Goal: Task Accomplishment & Management: Use online tool/utility

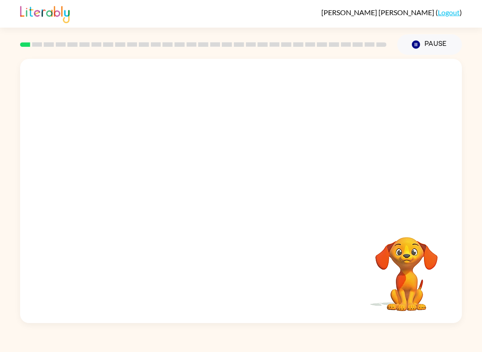
click at [453, 12] on link "Logout" at bounding box center [448, 12] width 22 height 8
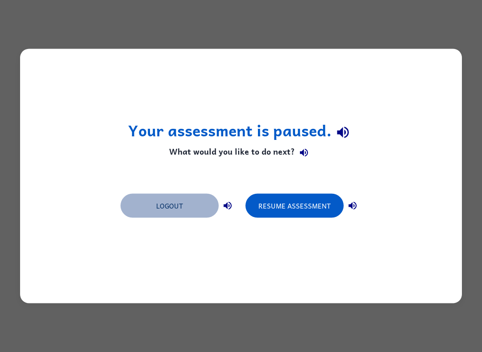
click at [189, 205] on button "Logout" at bounding box center [169, 206] width 98 height 24
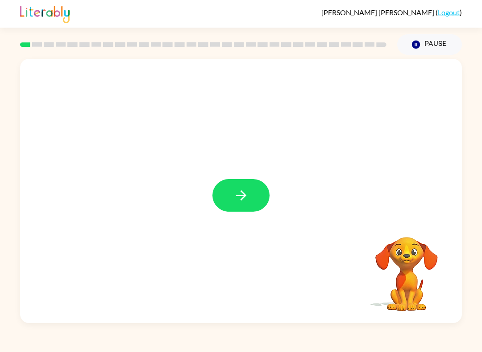
click at [255, 195] on button "button" at bounding box center [240, 195] width 57 height 33
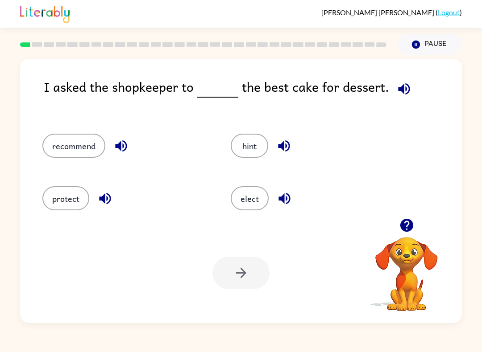
click at [256, 201] on button "elect" at bounding box center [250, 198] width 38 height 24
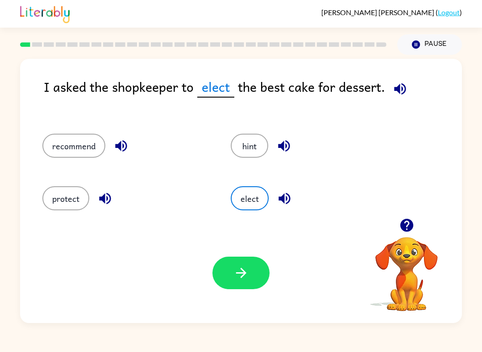
click at [222, 268] on button "button" at bounding box center [240, 273] width 57 height 33
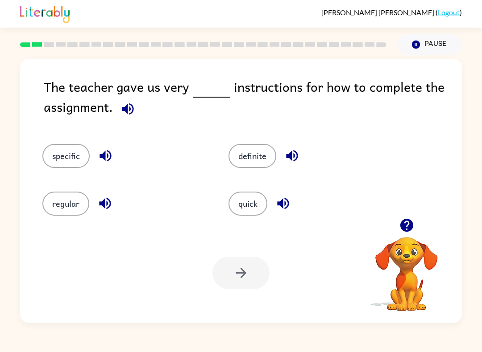
click at [58, 159] on button "specific" at bounding box center [65, 156] width 47 height 24
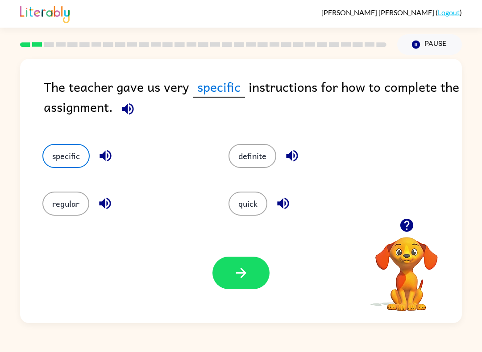
click at [232, 274] on button "button" at bounding box center [240, 273] width 57 height 33
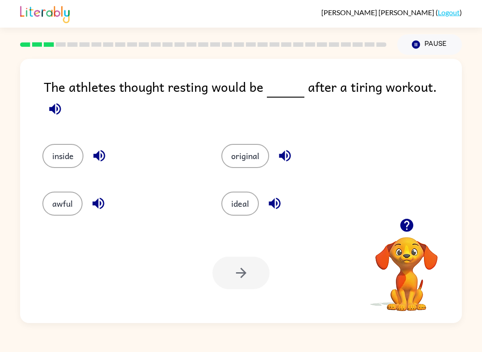
click at [60, 204] on button "awful" at bounding box center [62, 204] width 40 height 24
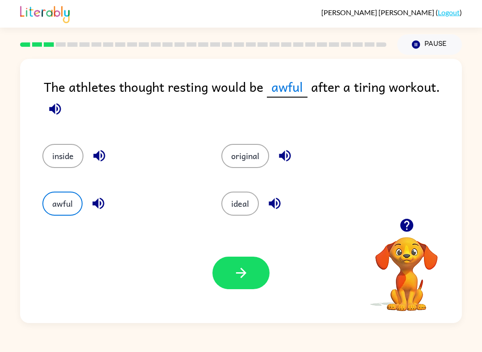
click at [244, 207] on button "ideal" at bounding box center [239, 204] width 37 height 24
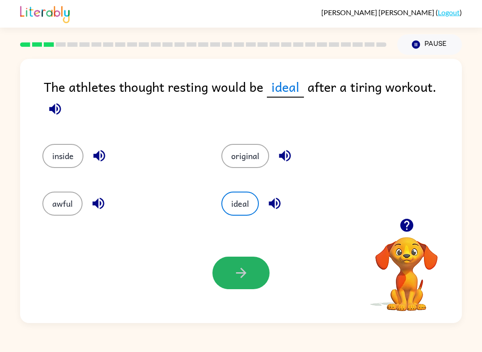
click at [234, 279] on icon "button" at bounding box center [241, 273] width 16 height 16
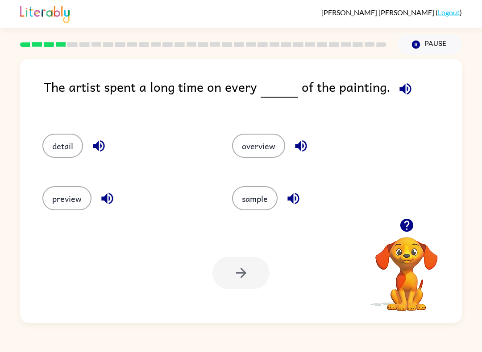
click at [66, 148] on button "detail" at bounding box center [62, 146] width 41 height 24
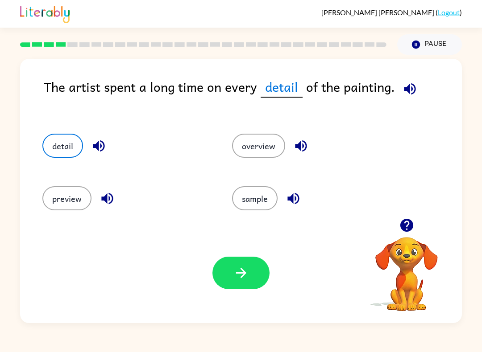
click at [222, 281] on button "button" at bounding box center [240, 273] width 57 height 33
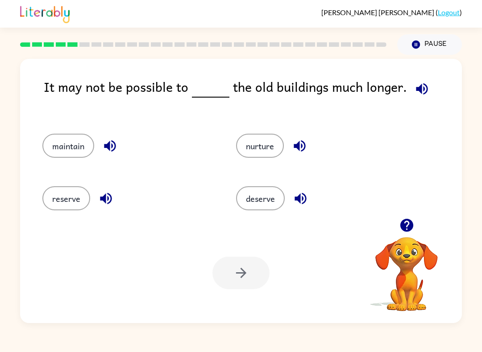
click at [59, 146] on button "maintain" at bounding box center [68, 146] width 52 height 24
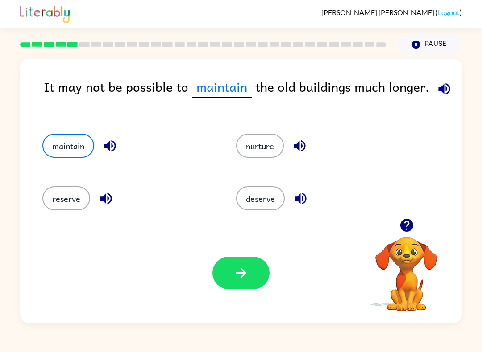
click at [229, 274] on button "button" at bounding box center [240, 273] width 57 height 33
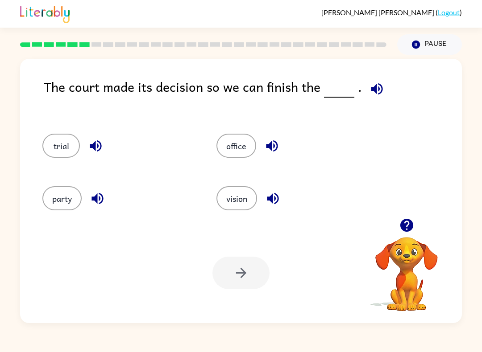
click at [49, 143] on button "trial" at bounding box center [60, 146] width 37 height 24
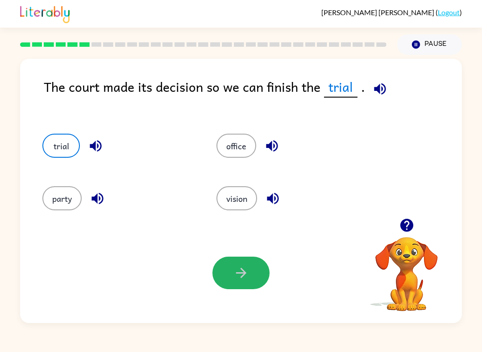
click at [251, 268] on button "button" at bounding box center [240, 273] width 57 height 33
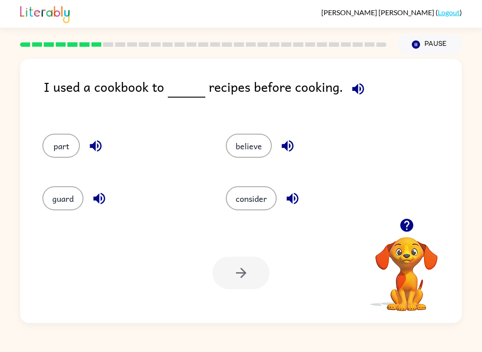
click at [258, 200] on button "consider" at bounding box center [251, 198] width 51 height 24
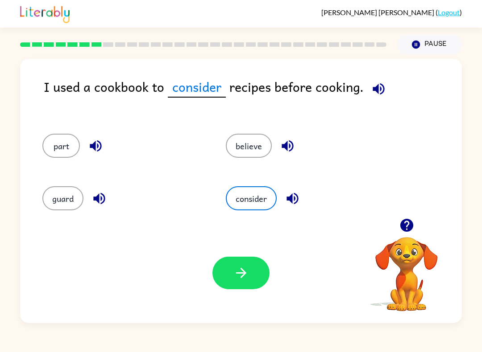
click at [235, 265] on button "button" at bounding box center [240, 273] width 57 height 33
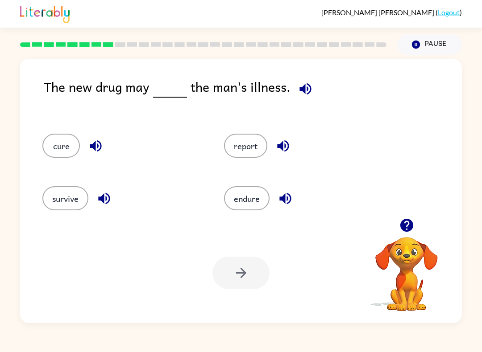
click at [47, 148] on button "cure" at bounding box center [60, 146] width 37 height 24
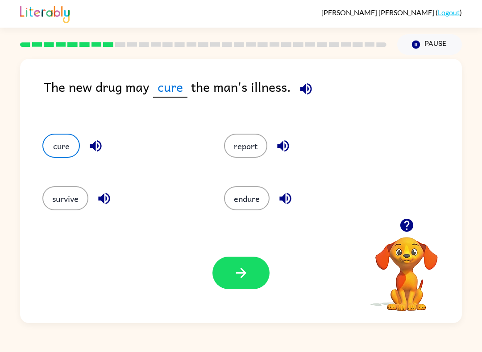
click at [238, 276] on icon "button" at bounding box center [241, 273] width 16 height 16
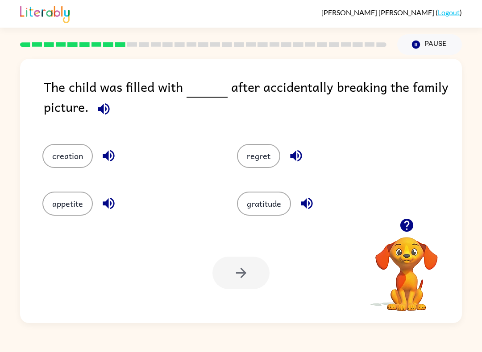
click at [268, 156] on button "regret" at bounding box center [258, 156] width 43 height 24
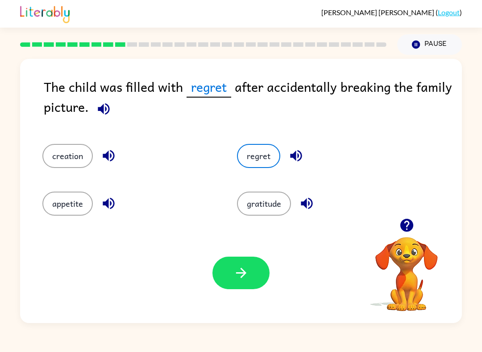
click at [229, 287] on button "button" at bounding box center [240, 273] width 57 height 33
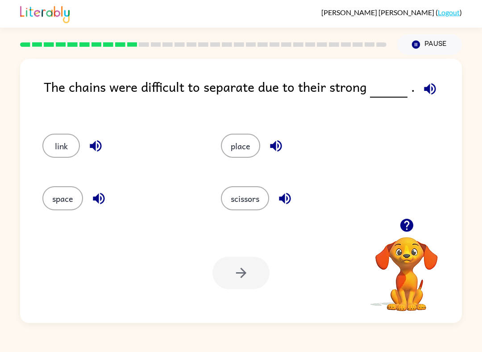
click at [249, 157] on button "place" at bounding box center [240, 146] width 39 height 24
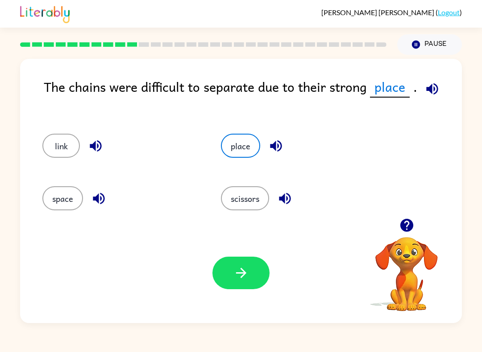
click at [235, 278] on icon "button" at bounding box center [241, 273] width 16 height 16
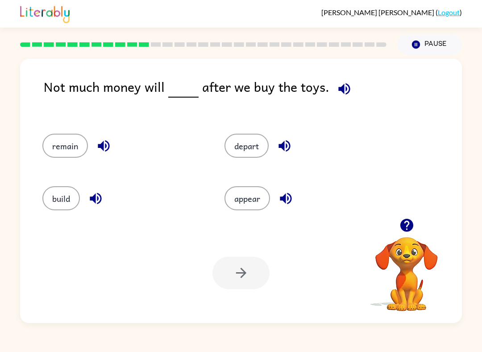
click at [48, 144] on button "remain" at bounding box center [64, 146] width 45 height 24
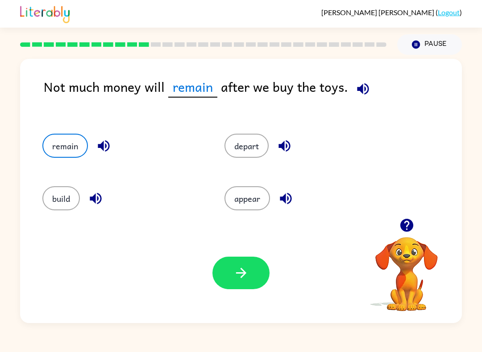
click at [229, 287] on button "button" at bounding box center [240, 273] width 57 height 33
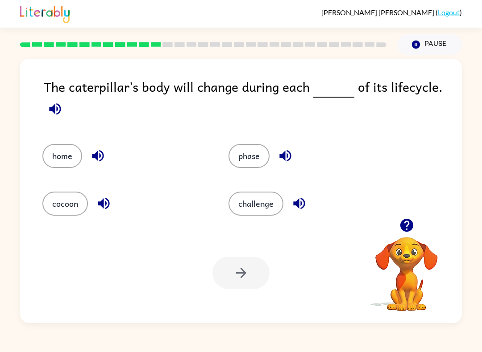
click at [257, 165] on button "phase" at bounding box center [248, 156] width 41 height 24
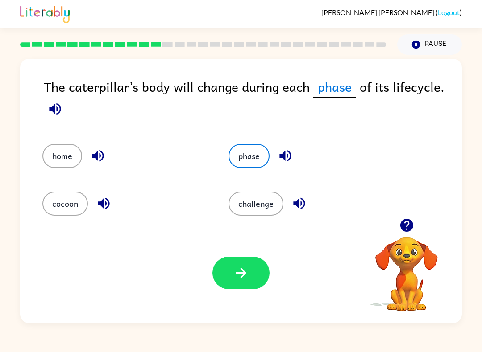
click at [232, 278] on button "button" at bounding box center [240, 273] width 57 height 33
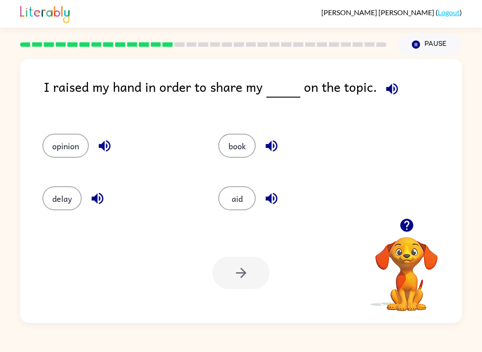
click at [53, 150] on button "opinion" at bounding box center [65, 146] width 46 height 24
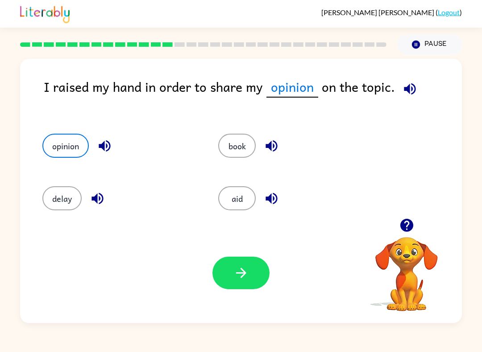
click at [239, 279] on icon "button" at bounding box center [241, 273] width 16 height 16
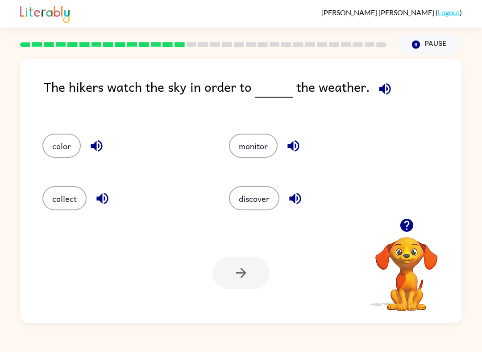
click at [260, 200] on button "discover" at bounding box center [254, 198] width 50 height 24
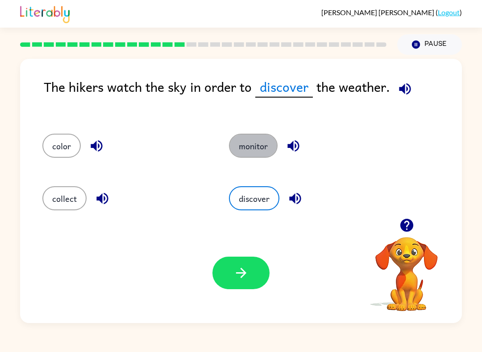
click at [260, 146] on button "monitor" at bounding box center [253, 146] width 49 height 24
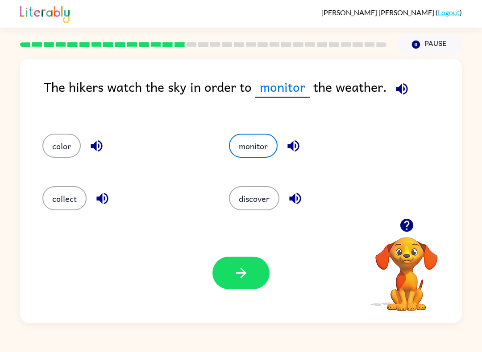
click at [251, 277] on button "button" at bounding box center [240, 273] width 57 height 33
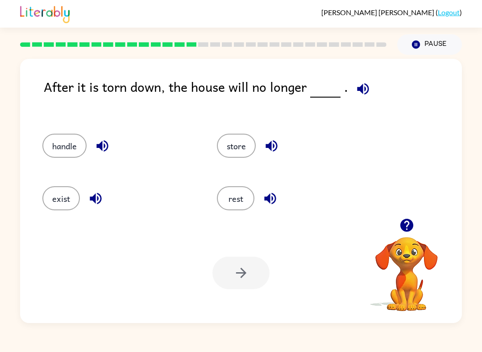
click at [61, 204] on button "exist" at bounding box center [60, 198] width 37 height 24
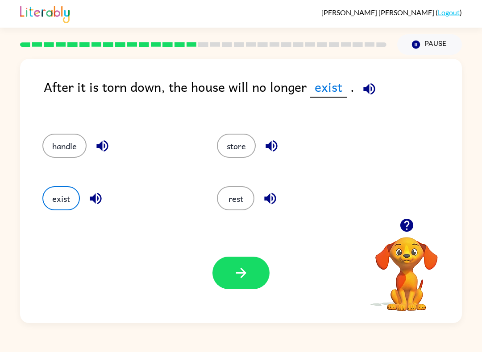
click at [251, 272] on button "button" at bounding box center [240, 273] width 57 height 33
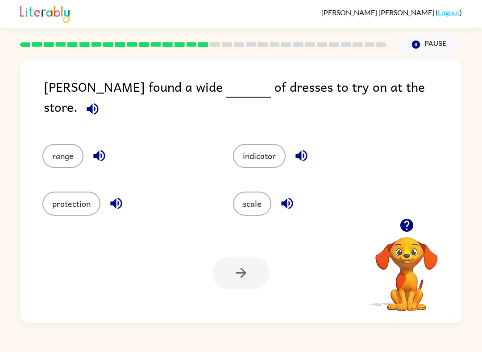
click at [249, 197] on button "scale" at bounding box center [252, 204] width 38 height 24
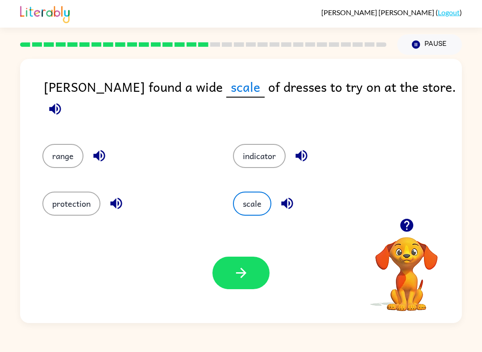
click at [256, 274] on button "button" at bounding box center [240, 273] width 57 height 33
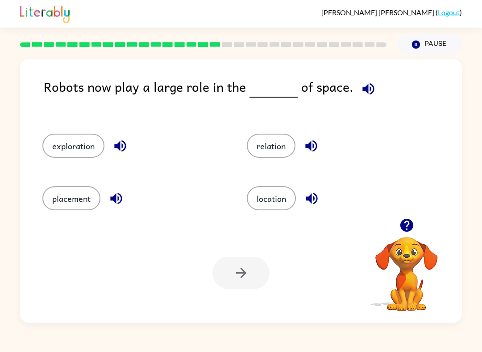
click at [79, 194] on button "placement" at bounding box center [71, 198] width 58 height 24
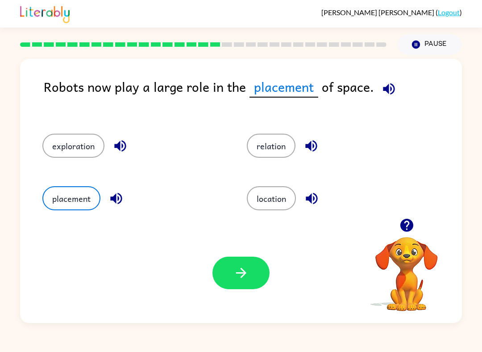
click at [230, 287] on button "button" at bounding box center [240, 273] width 57 height 33
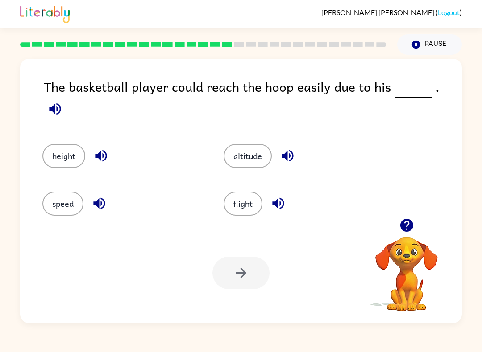
click at [67, 148] on button "height" at bounding box center [63, 156] width 43 height 24
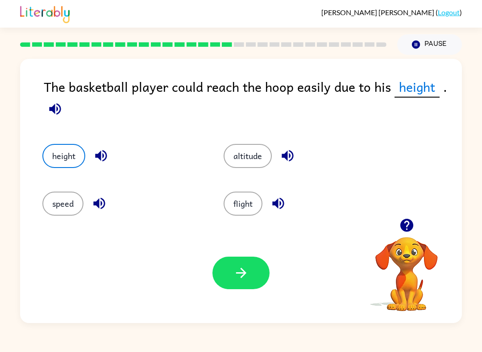
click at [237, 275] on icon "button" at bounding box center [241, 273] width 16 height 16
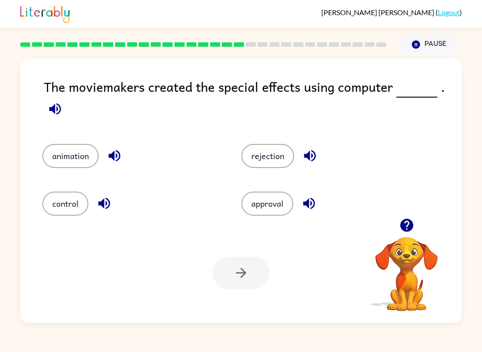
click at [68, 207] on button "control" at bounding box center [65, 204] width 46 height 24
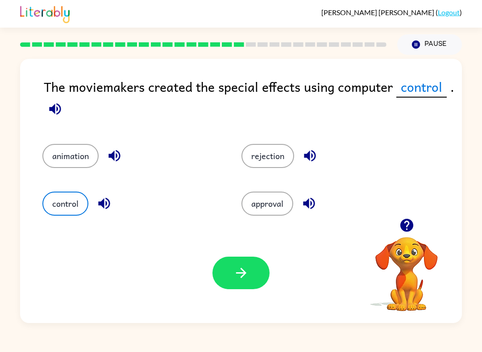
click at [75, 158] on button "animation" at bounding box center [70, 156] width 56 height 24
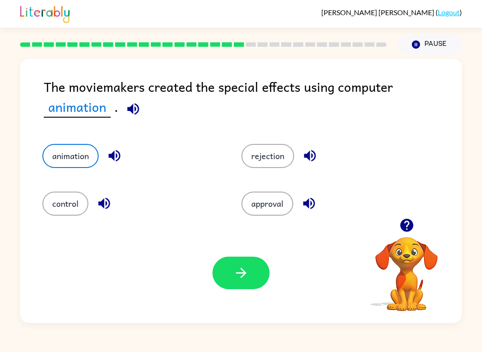
click at [256, 277] on button "button" at bounding box center [240, 273] width 57 height 33
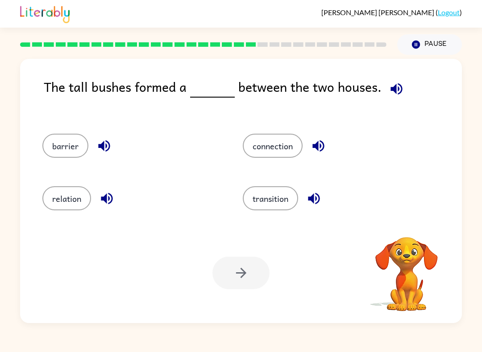
click at [67, 132] on div "barrier" at bounding box center [125, 143] width 200 height 53
click at [58, 150] on button "barrier" at bounding box center [65, 146] width 46 height 24
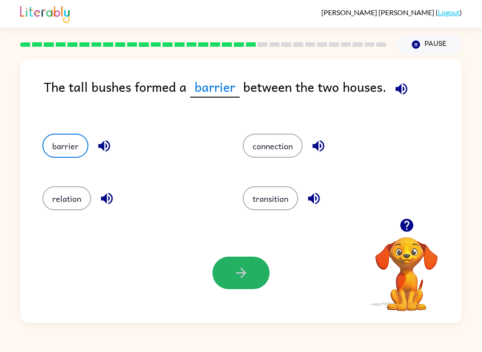
click at [238, 270] on icon "button" at bounding box center [241, 273] width 16 height 16
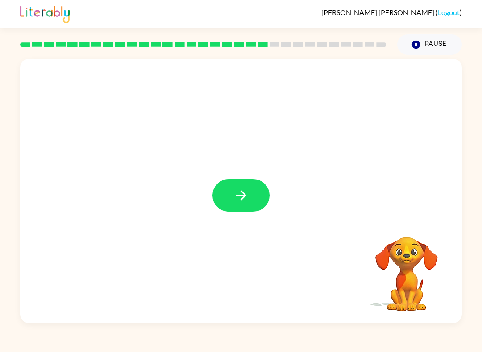
click at [230, 192] on button "button" at bounding box center [240, 195] width 57 height 33
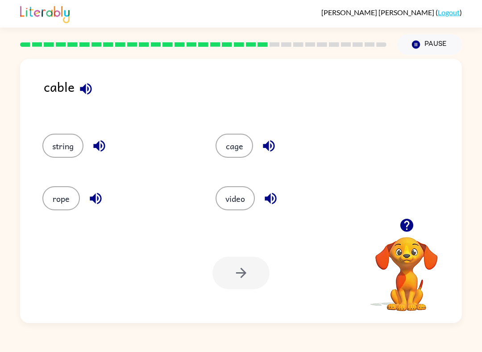
click at [46, 151] on button "string" at bounding box center [62, 146] width 41 height 24
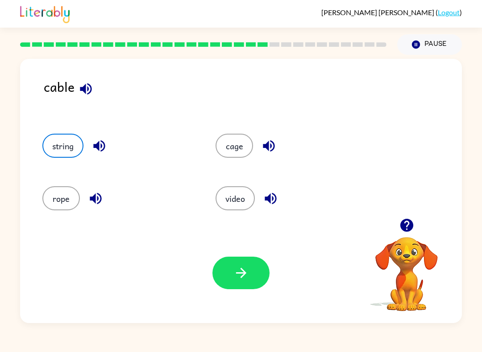
click at [239, 288] on button "button" at bounding box center [240, 273] width 57 height 33
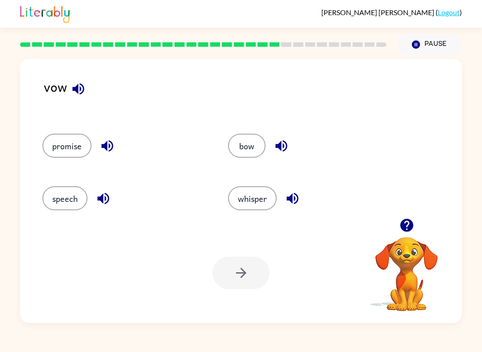
click at [249, 148] on button "bow" at bounding box center [246, 146] width 37 height 24
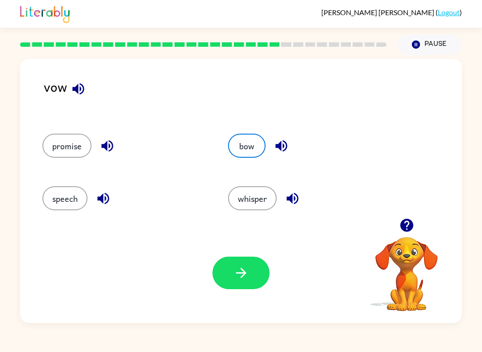
click at [251, 266] on button "button" at bounding box center [240, 273] width 57 height 33
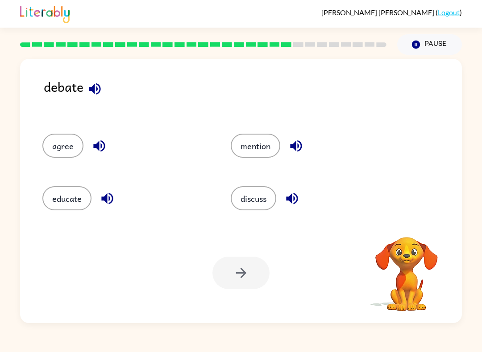
click at [246, 202] on button "discuss" at bounding box center [253, 198] width 45 height 24
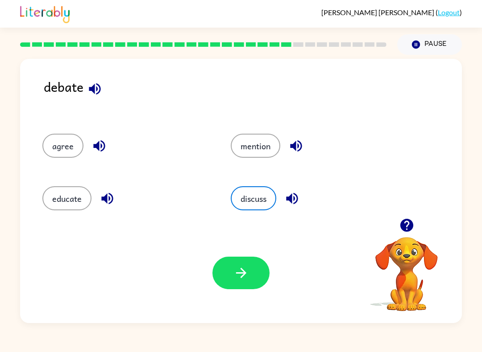
click at [234, 270] on icon "button" at bounding box center [241, 273] width 16 height 16
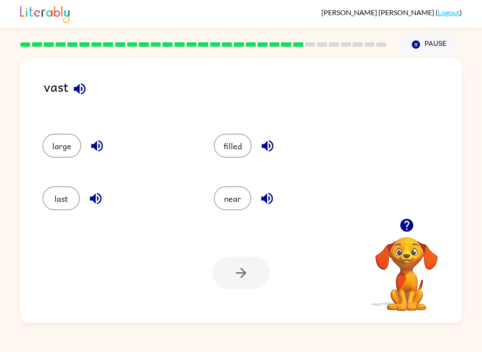
click at [234, 135] on button "filled" at bounding box center [233, 146] width 38 height 24
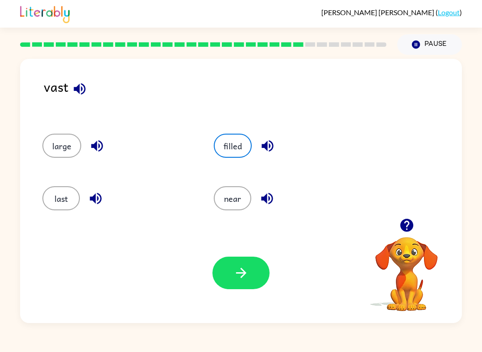
click at [242, 284] on button "button" at bounding box center [240, 273] width 57 height 33
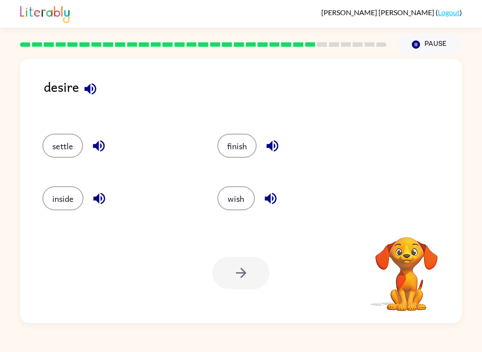
click at [235, 208] on button "wish" at bounding box center [235, 198] width 37 height 24
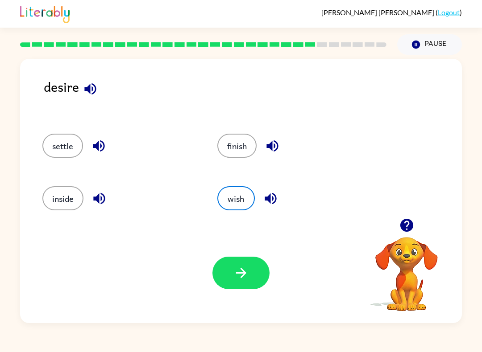
click at [235, 274] on icon "button" at bounding box center [241, 273] width 16 height 16
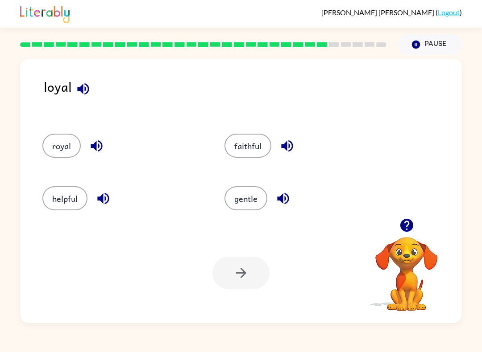
click at [247, 139] on button "faithful" at bounding box center [247, 146] width 47 height 24
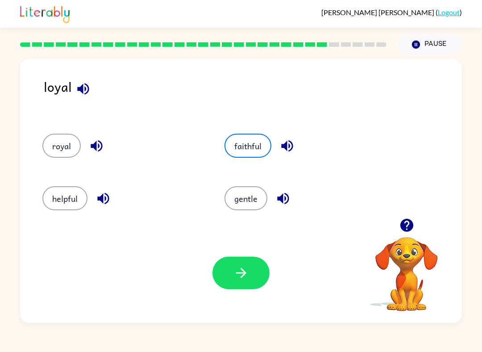
click at [239, 276] on icon "button" at bounding box center [241, 273] width 16 height 16
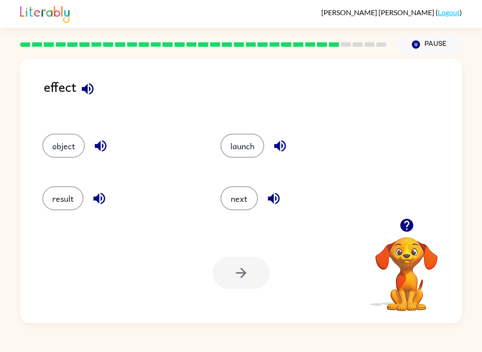
click at [247, 278] on div at bounding box center [240, 273] width 57 height 33
click at [67, 188] on button "result" at bounding box center [62, 198] width 41 height 24
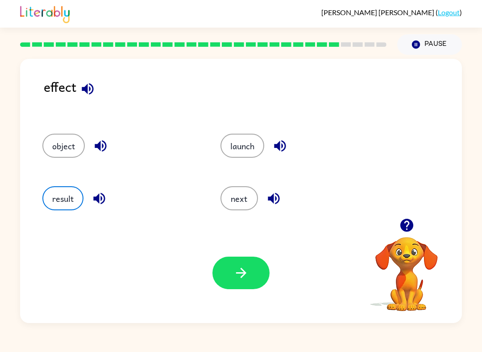
click at [250, 200] on button "next" at bounding box center [238, 198] width 37 height 24
click at [48, 198] on button "result" at bounding box center [62, 198] width 41 height 24
click at [235, 276] on icon "button" at bounding box center [241, 273] width 16 height 16
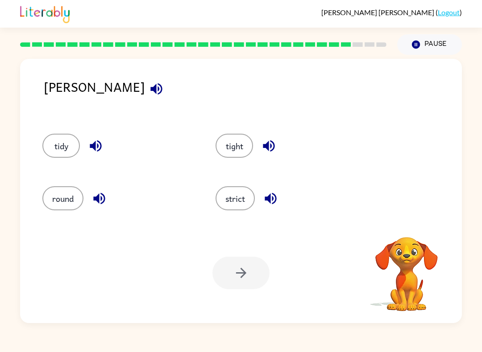
click at [68, 205] on button "round" at bounding box center [62, 198] width 41 height 24
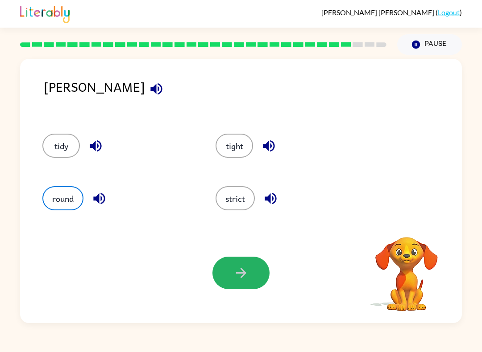
click at [249, 274] on button "button" at bounding box center [240, 273] width 57 height 33
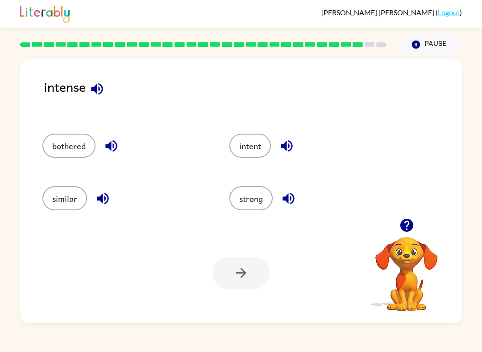
click at [263, 209] on button "strong" at bounding box center [250, 198] width 43 height 24
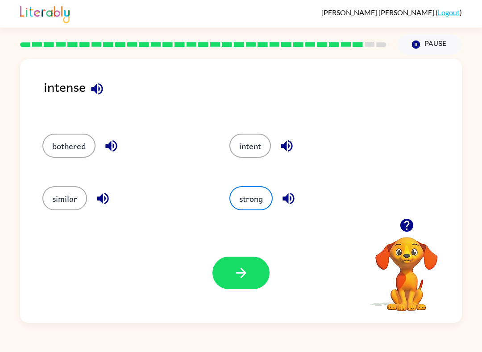
click at [246, 276] on icon "button" at bounding box center [241, 273] width 16 height 16
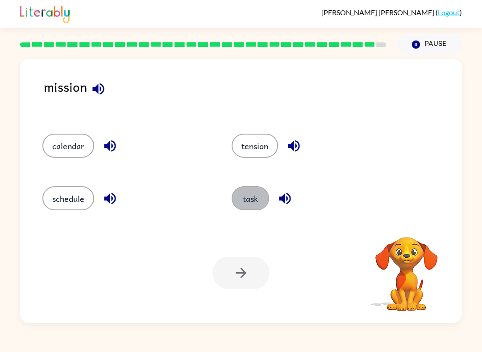
click at [252, 202] on button "task" at bounding box center [249, 198] width 37 height 24
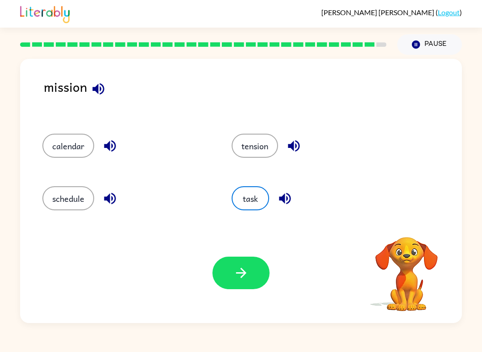
click at [240, 280] on icon "button" at bounding box center [241, 273] width 16 height 16
